Goal: Obtain resource: Obtain resource

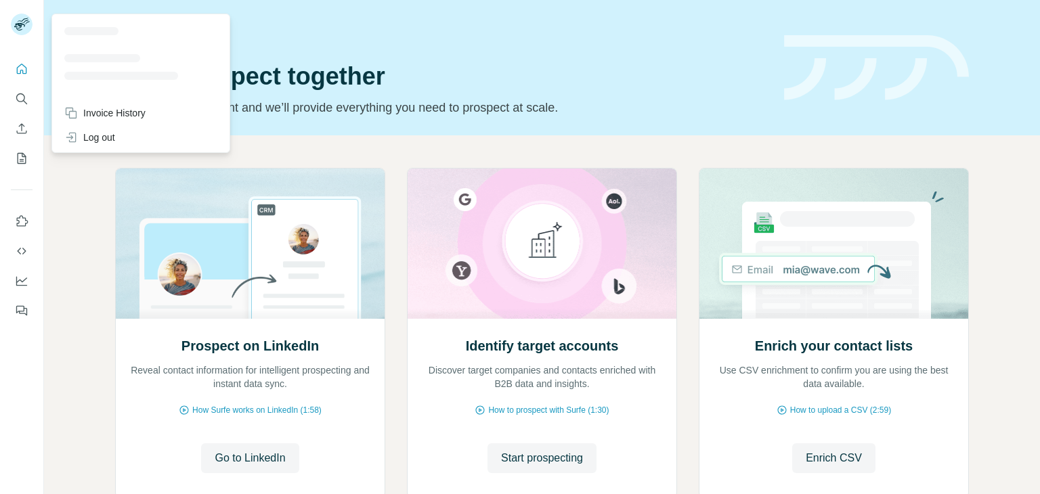
click at [20, 98] on icon "Search" at bounding box center [22, 99] width 14 height 14
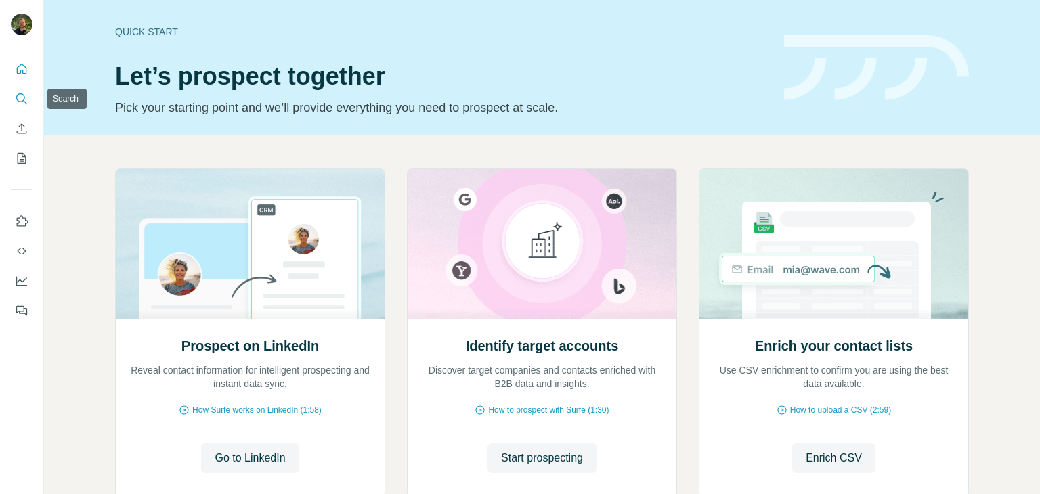
click at [20, 98] on icon "Search" at bounding box center [22, 99] width 14 height 14
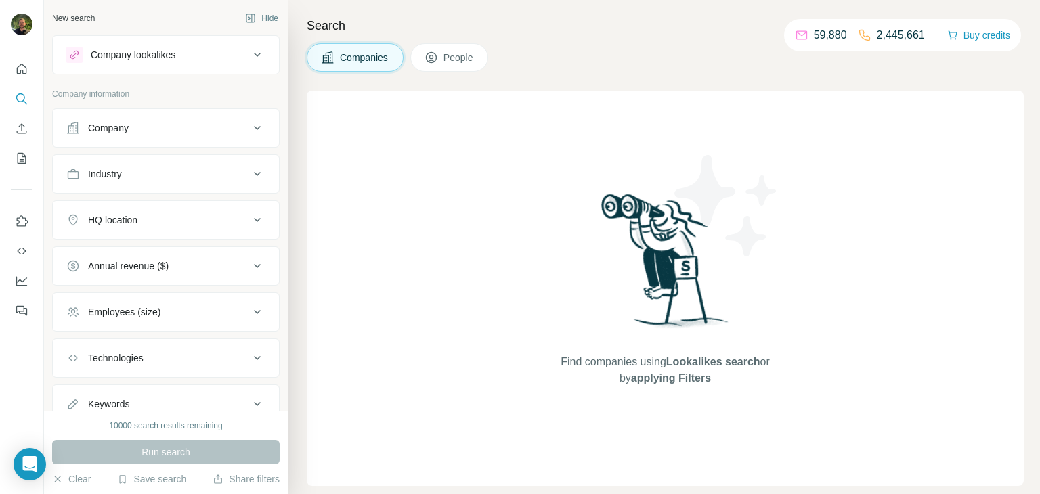
click at [215, 129] on div "Company" at bounding box center [157, 128] width 183 height 14
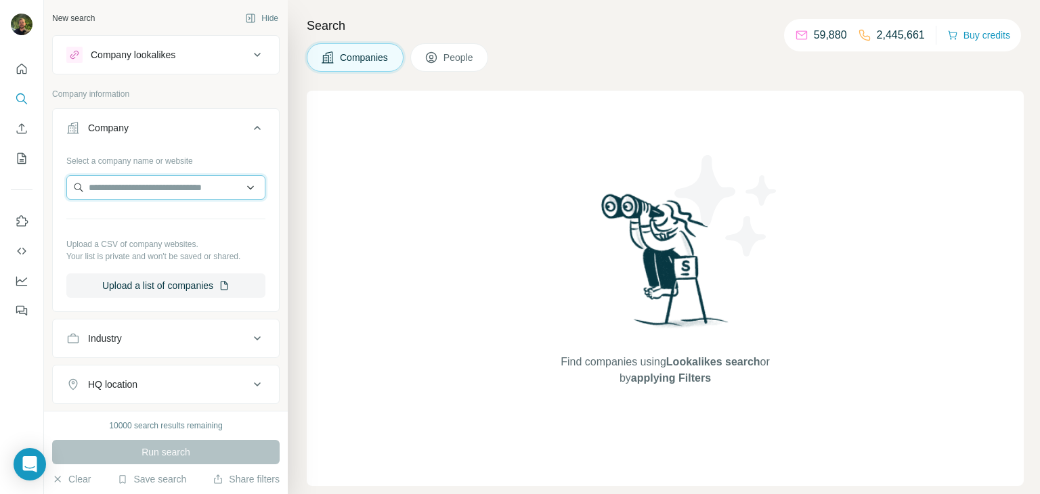
click at [194, 195] on input "text" at bounding box center [165, 187] width 199 height 24
paste input "**********"
click at [172, 191] on input "**********" at bounding box center [165, 187] width 199 height 24
type input "**********"
click at [19, 159] on icon "My lists" at bounding box center [22, 159] width 14 height 14
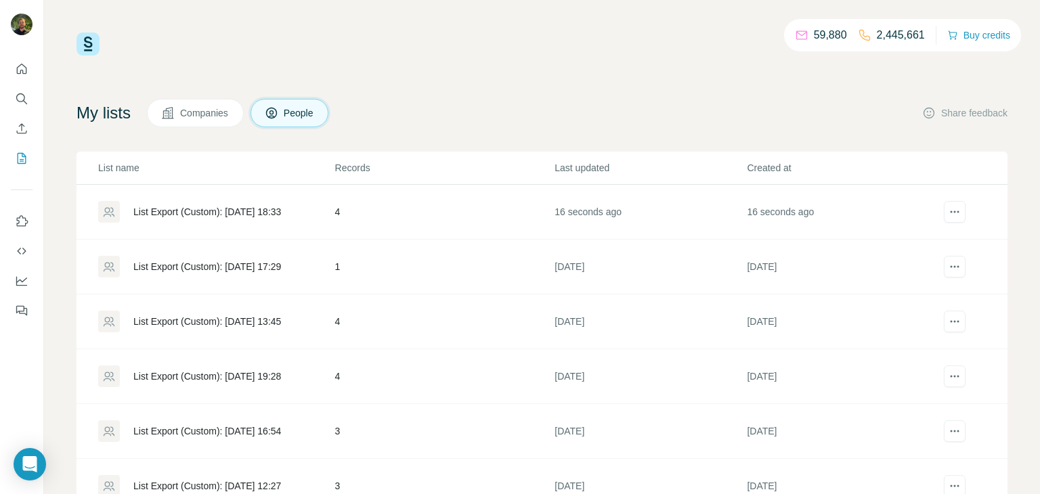
click at [204, 208] on div "List Export (Custom): [DATE] 18:33" at bounding box center [207, 212] width 148 height 14
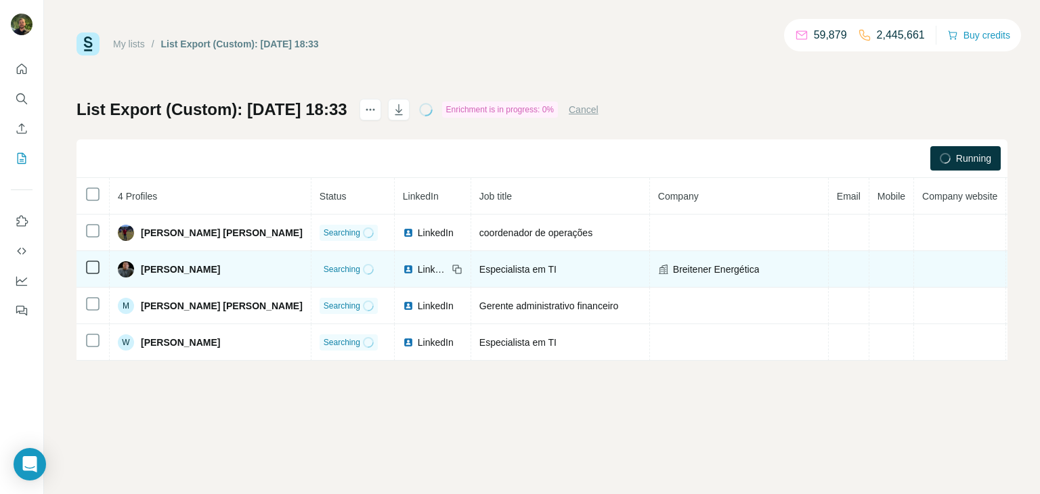
scroll to position [0, 58]
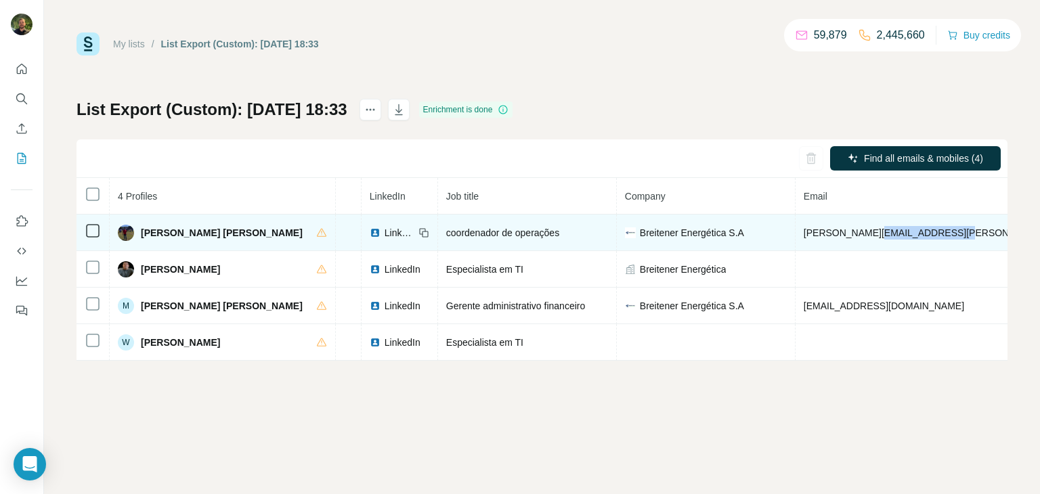
drag, startPoint x: 891, startPoint y: 230, endPoint x: 814, endPoint y: 232, distance: 77.2
click at [814, 232] on td "[PERSON_NAME][EMAIL_ADDRESS][PERSON_NAME][DOMAIN_NAME]" at bounding box center [963, 233] width 334 height 37
copy span "[DOMAIN_NAME]"
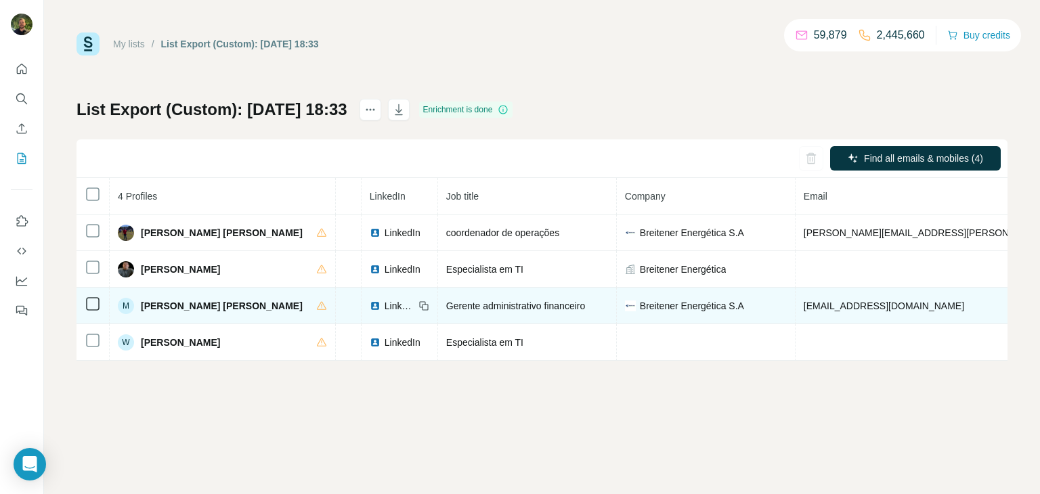
copy span "[PHONE_NUMBER]"
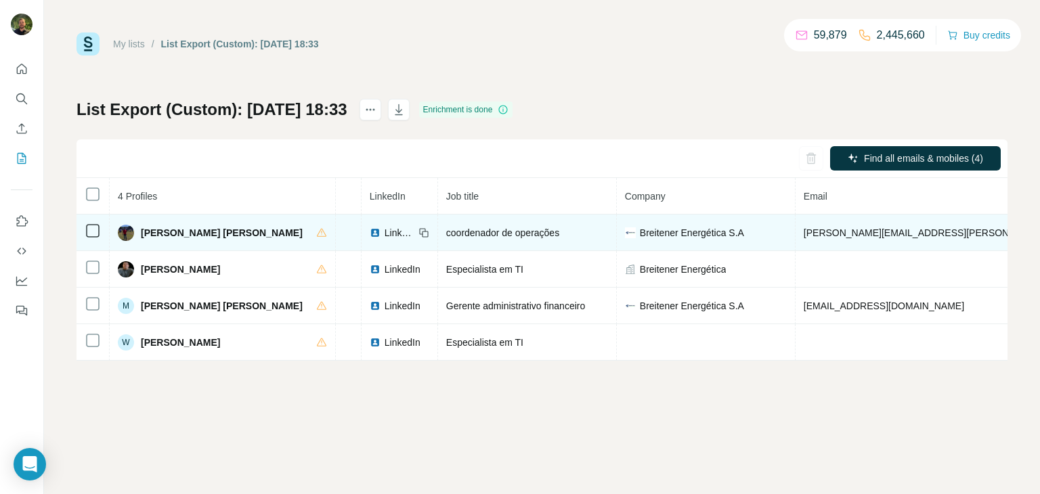
copy span "[PHONE_NUMBER]"
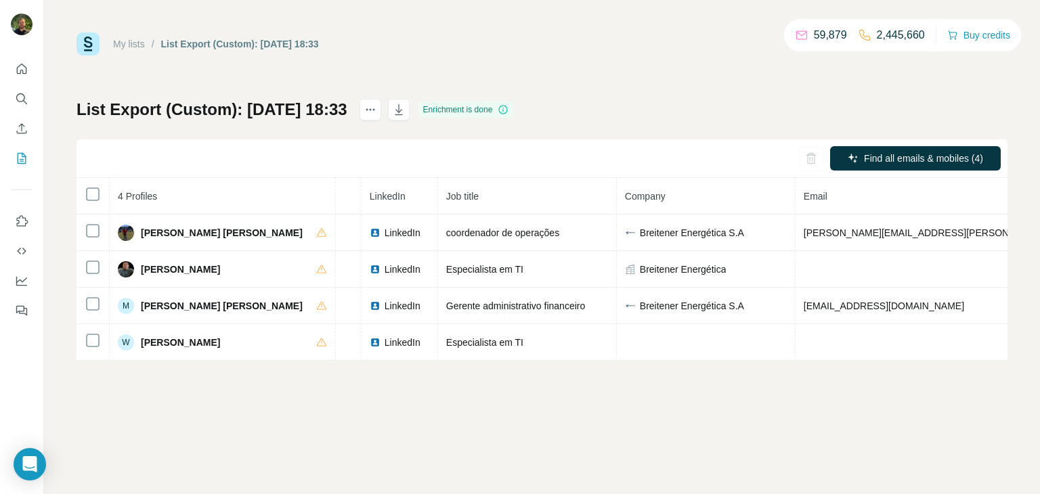
click at [30, 99] on button "Search" at bounding box center [22, 99] width 22 height 24
click at [27, 100] on icon "Search" at bounding box center [22, 99] width 14 height 14
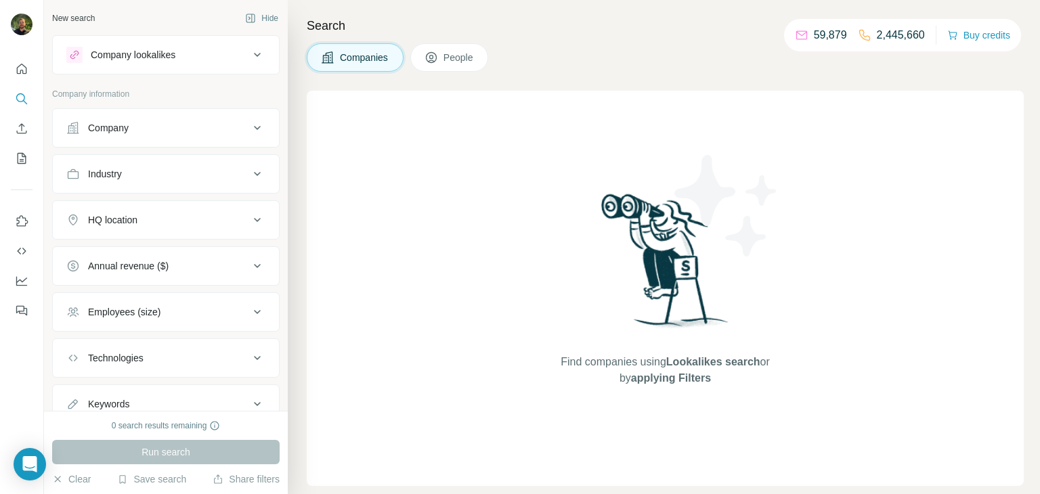
click at [347, 60] on span "Companies" at bounding box center [364, 58] width 49 height 14
click at [190, 144] on div "Company" at bounding box center [166, 127] width 228 height 39
click at [176, 135] on button "Company" at bounding box center [166, 128] width 226 height 33
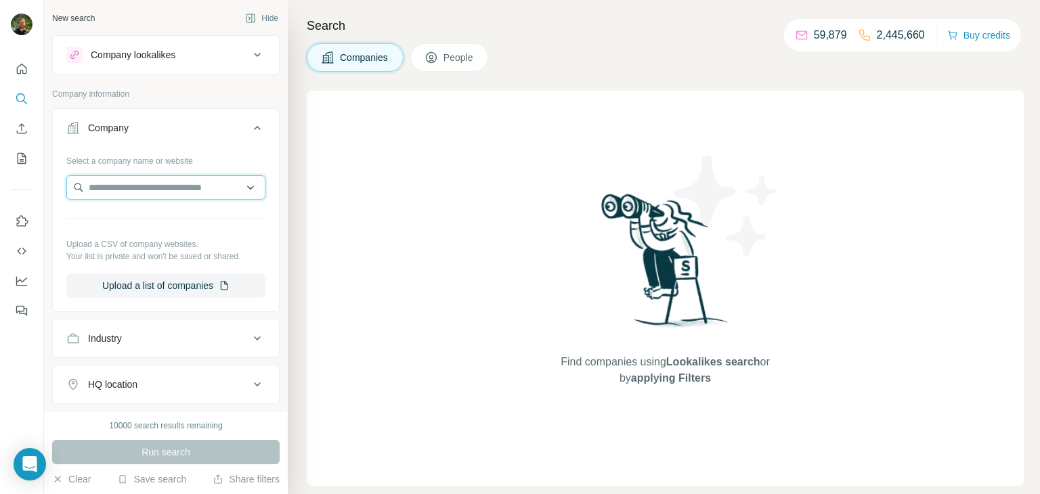
click at [168, 192] on input "text" at bounding box center [165, 187] width 199 height 24
paste input "**********"
type input "**********"
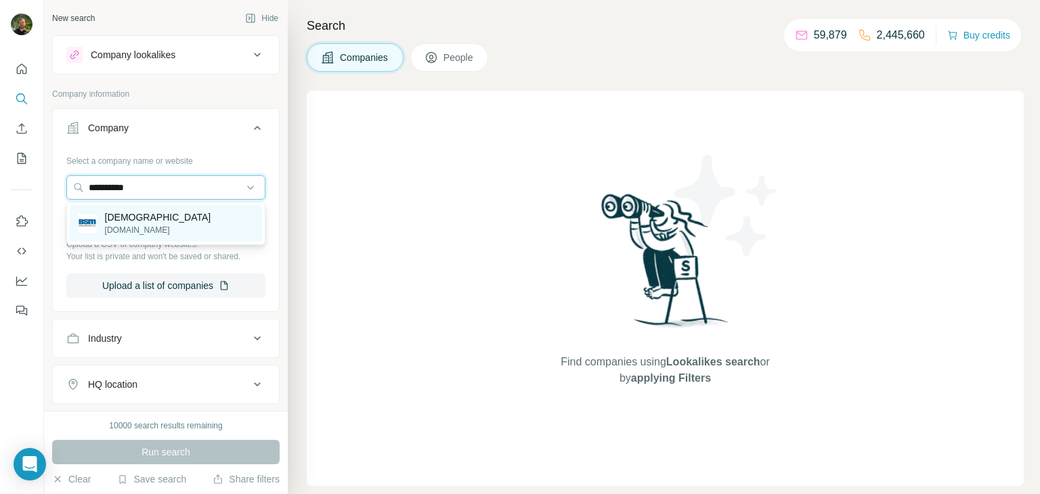
type input "**********"
click at [123, 222] on p "[DEMOGRAPHIC_DATA]" at bounding box center [158, 218] width 106 height 14
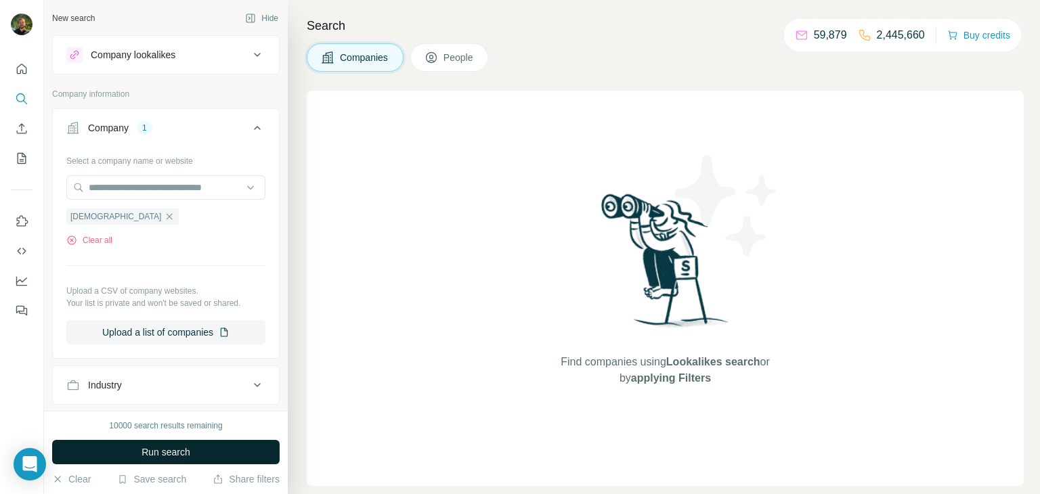
click at [154, 451] on span "Run search" at bounding box center [166, 453] width 49 height 14
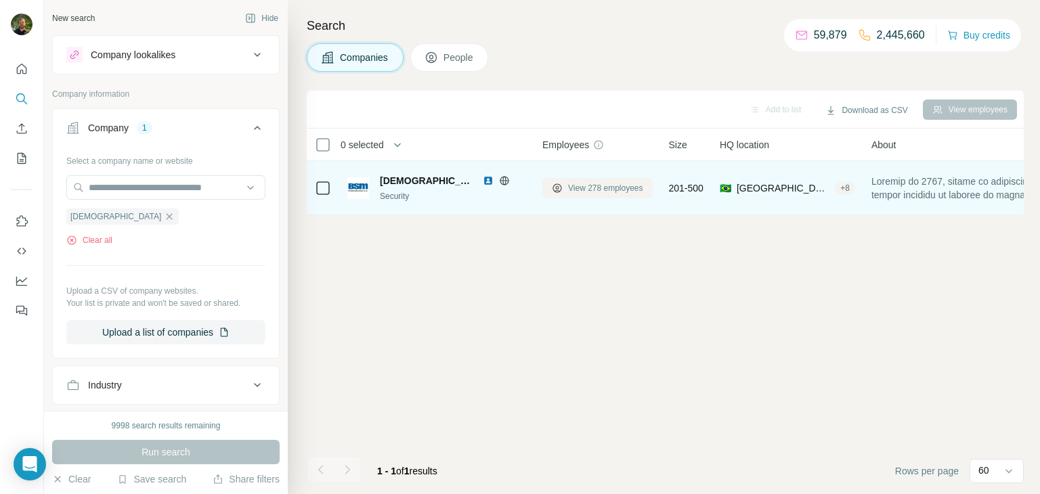
click at [562, 194] on button "View 278 employees" at bounding box center [598, 188] width 110 height 20
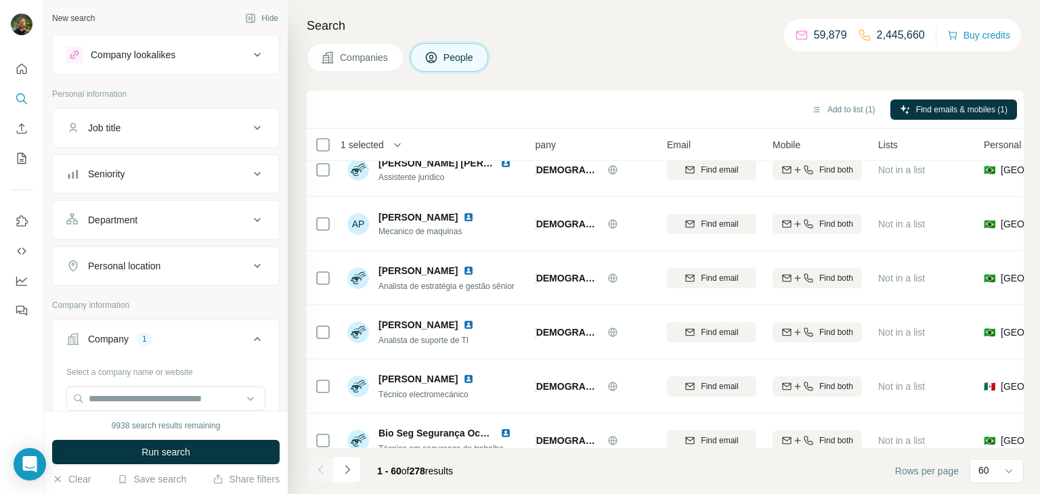
scroll to position [1863, 27]
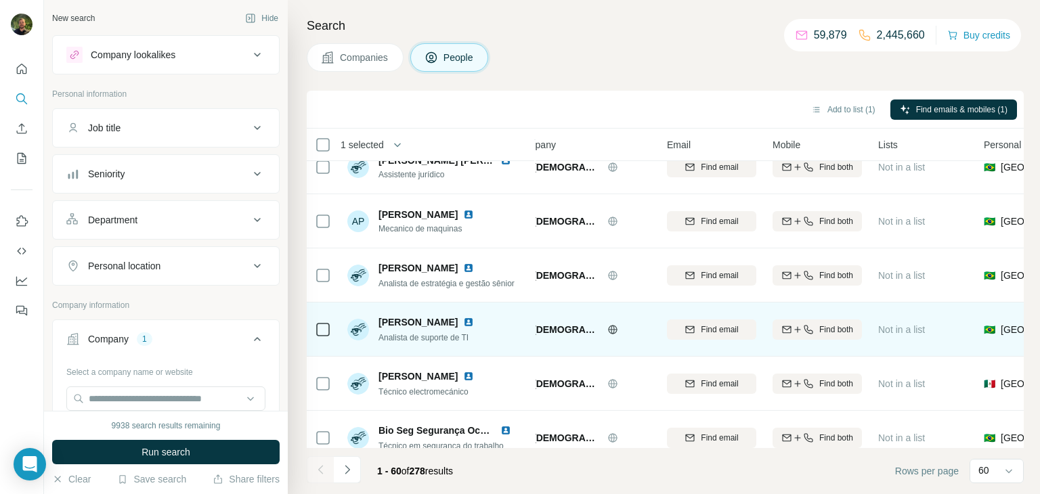
click at [320, 336] on icon at bounding box center [323, 330] width 16 height 16
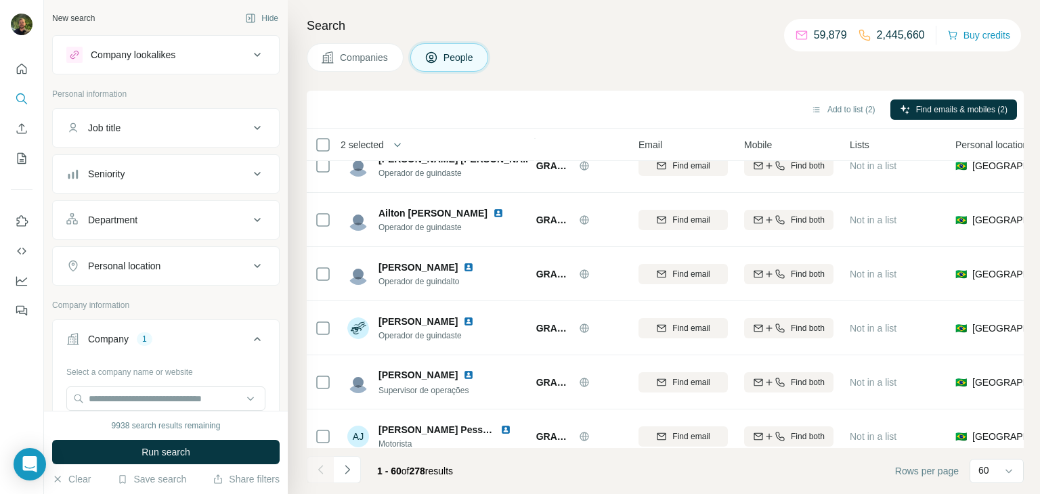
scroll to position [0, 56]
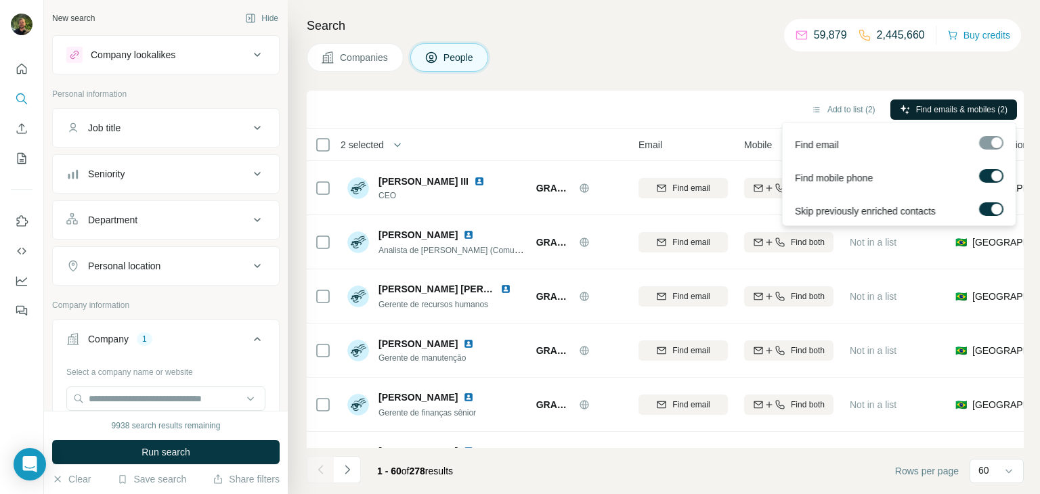
click at [917, 106] on span "Find emails & mobiles (2)" at bounding box center [961, 110] width 91 height 12
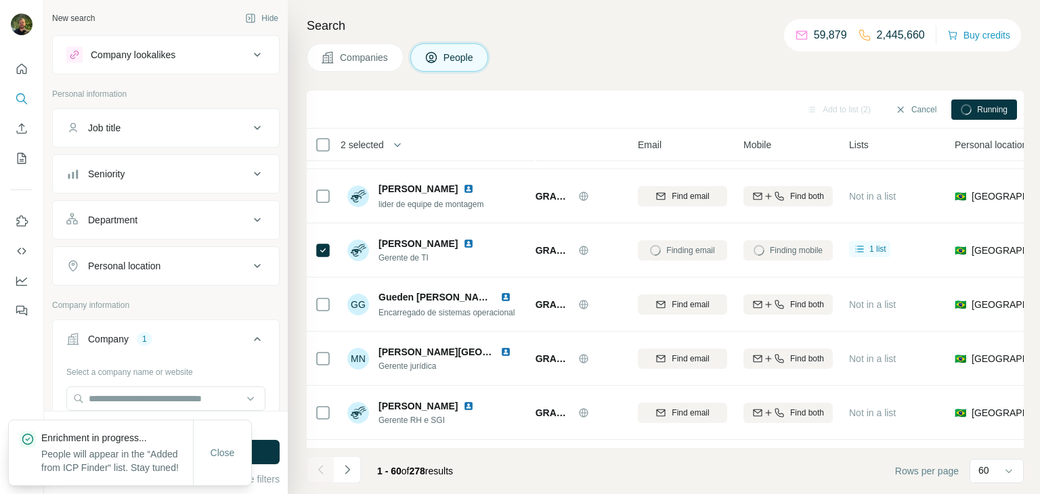
scroll to position [248, 56]
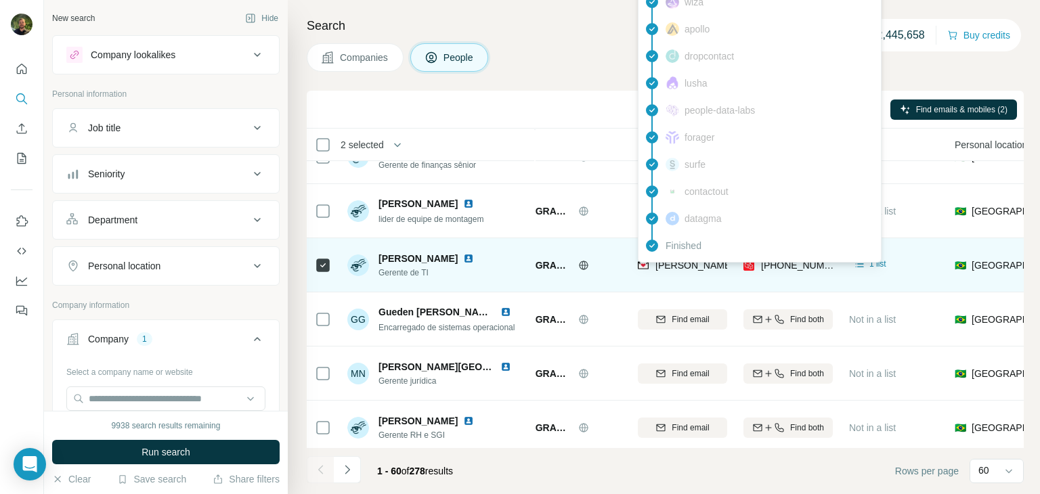
click at [677, 262] on span "[PERSON_NAME][EMAIL_ADDRESS][DOMAIN_NAME]" at bounding box center [775, 265] width 238 height 11
copy span "[PERSON_NAME][EMAIL_ADDRESS][DOMAIN_NAME]"
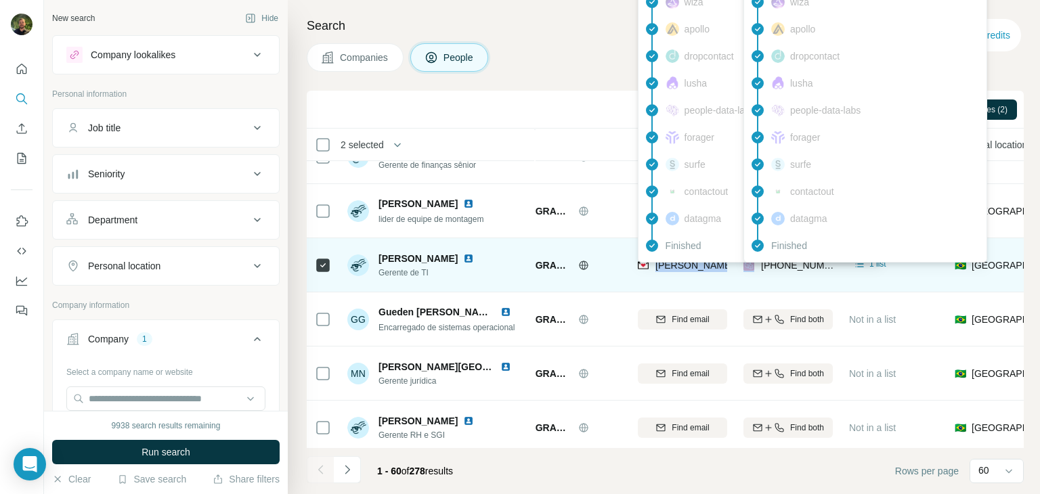
click at [776, 268] on span "[PHONE_NUMBER]" at bounding box center [803, 265] width 85 height 11
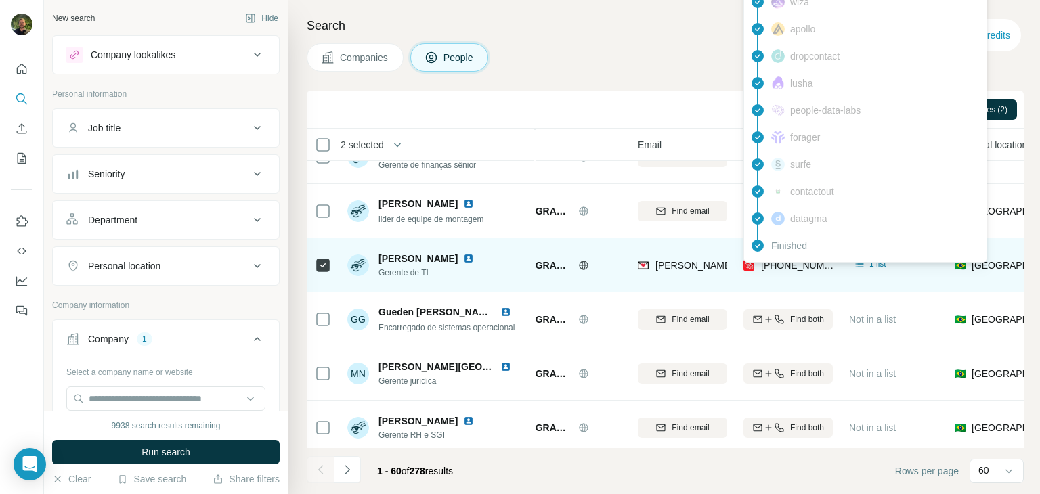
click at [776, 268] on span "[PHONE_NUMBER]" at bounding box center [803, 265] width 85 height 11
copy tr "[PHONE_NUMBER]"
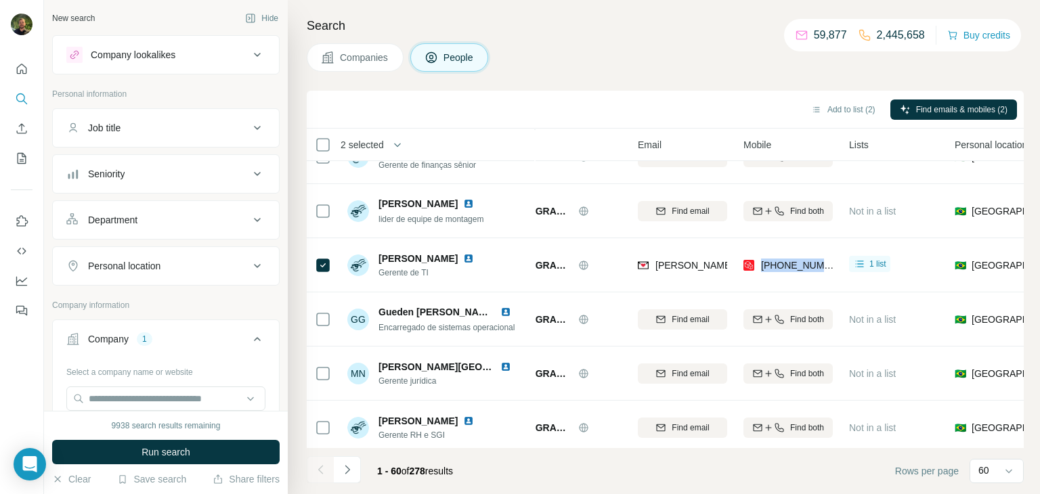
click at [479, 123] on div "Add to list (2) Find emails & mobiles (2)" at bounding box center [665, 110] width 717 height 38
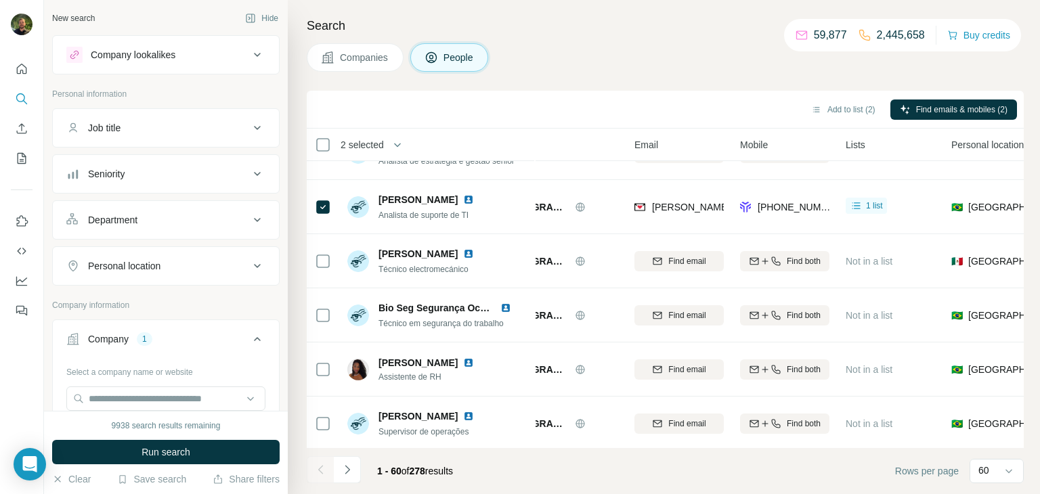
scroll to position [1986, 62]
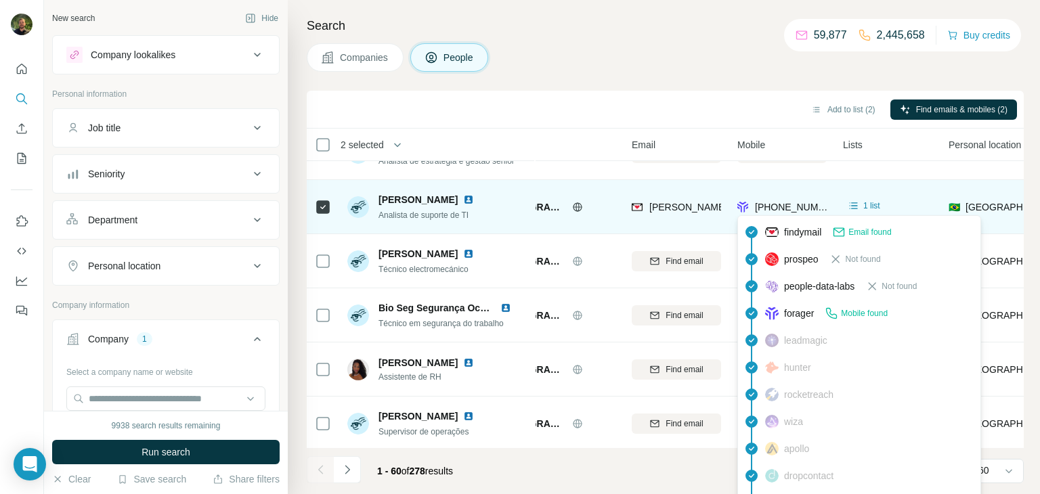
click at [782, 205] on span "[PHONE_NUMBER]" at bounding box center [797, 207] width 85 height 11
copy tr "[PHONE_NUMBER]"
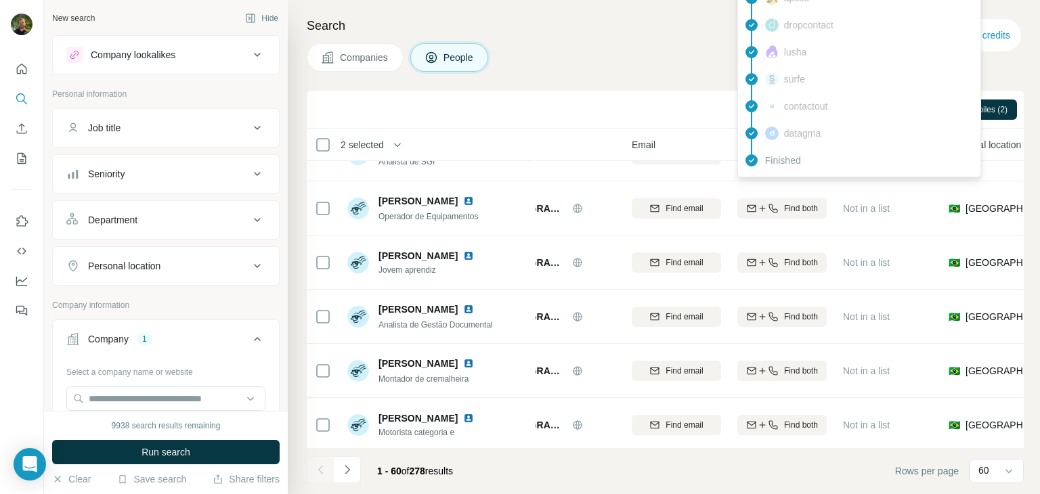
scroll to position [2446, 62]
